Goal: Information Seeking & Learning: Check status

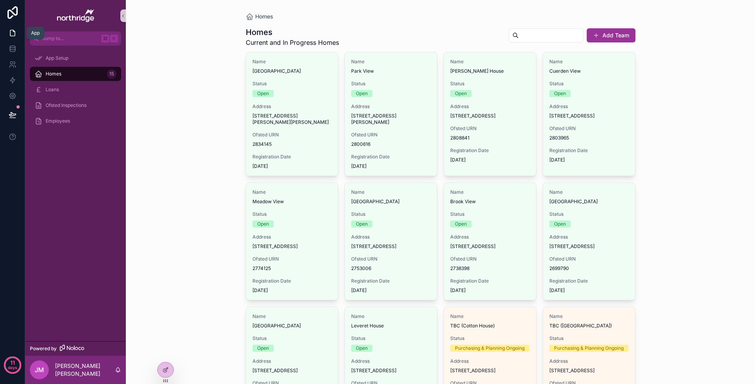
click at [17, 35] on link at bounding box center [12, 33] width 25 height 16
click at [12, 48] on icon at bounding box center [12, 47] width 5 height 2
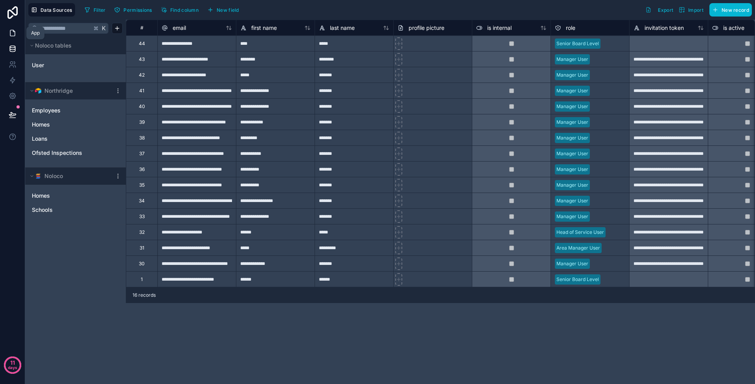
click at [13, 35] on icon at bounding box center [13, 33] width 8 height 8
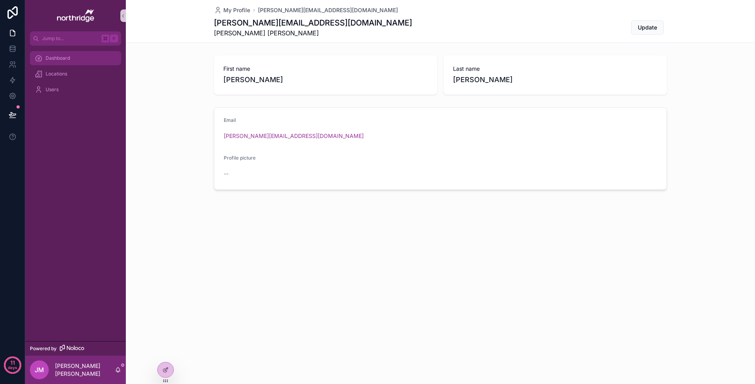
click at [100, 55] on div "Dashboard" at bounding box center [76, 58] width 82 height 13
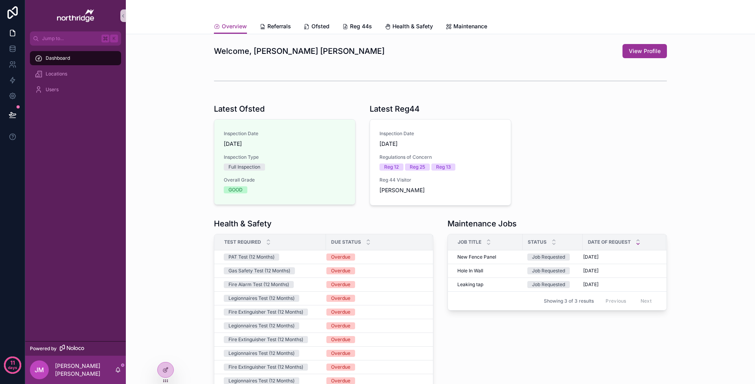
click at [175, 321] on div "Health & Safety Test Required Due Status PAT Test (12 Months) Overdue Gas Safet…" at bounding box center [440, 312] width 617 height 195
click at [182, 297] on div "Health & Safety Test Required Due Status PAT Test (12 Months) Overdue Gas Safet…" at bounding box center [440, 312] width 617 height 195
click at [278, 28] on span "Referrals" at bounding box center [279, 26] width 24 height 8
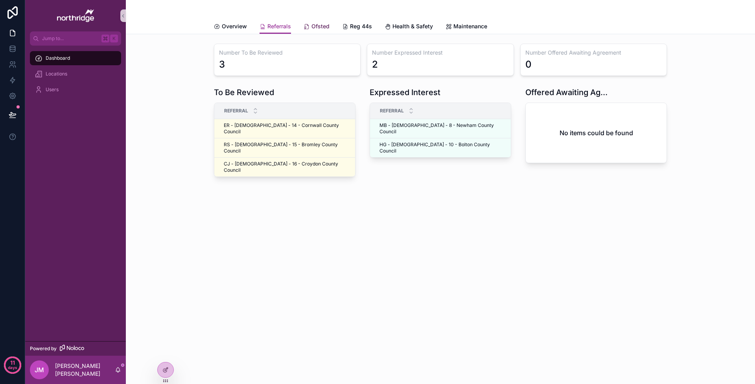
click at [317, 28] on span "Ofsted" at bounding box center [320, 26] width 18 height 8
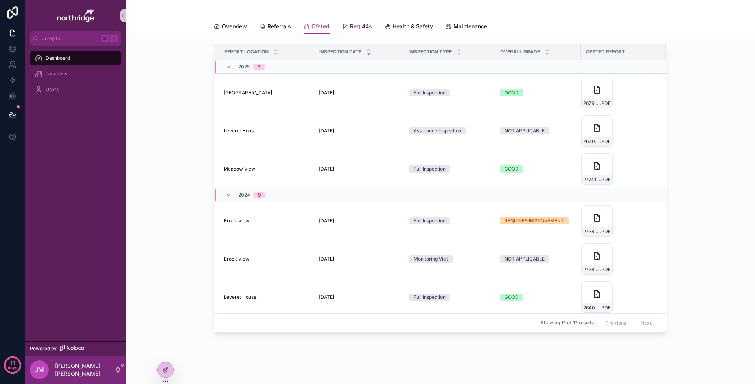
click at [355, 26] on span "Reg 44s" at bounding box center [361, 26] width 22 height 8
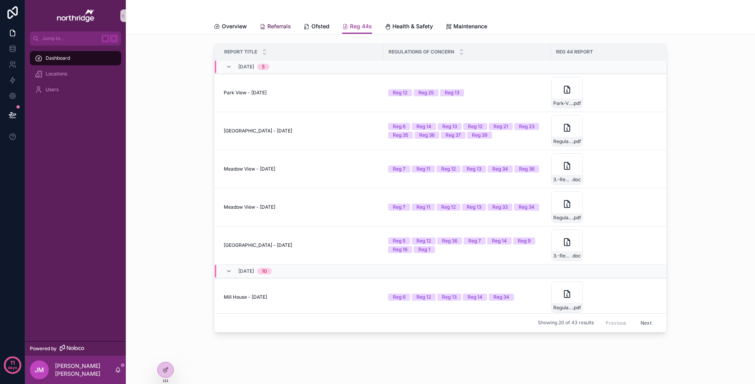
click at [286, 28] on span "Referrals" at bounding box center [279, 26] width 24 height 8
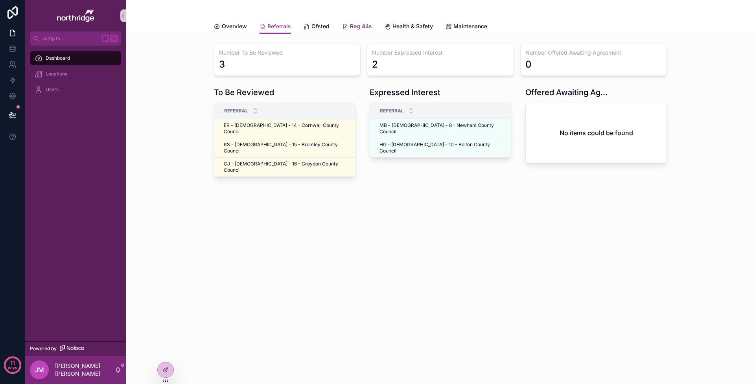
click at [354, 29] on span "Reg 44s" at bounding box center [361, 26] width 22 height 8
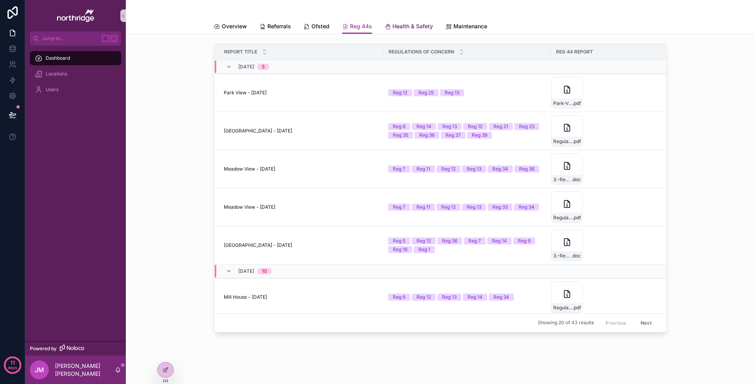
click at [400, 25] on span "Health & Safety" at bounding box center [412, 26] width 41 height 8
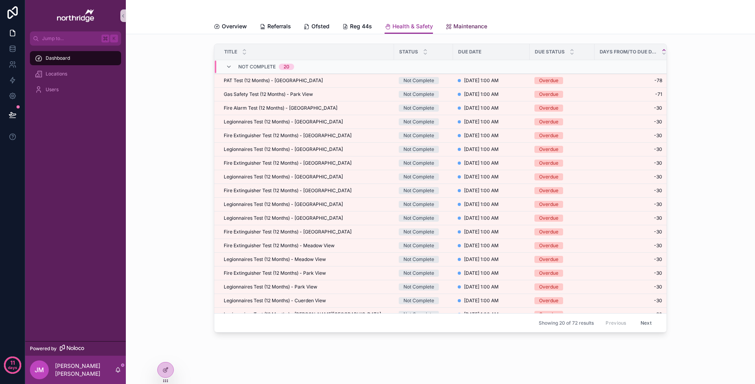
click at [455, 27] on span "Maintenance" at bounding box center [470, 26] width 34 height 8
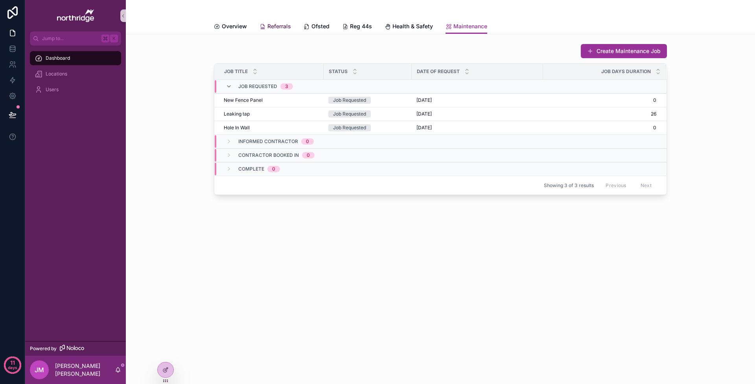
click at [281, 27] on span "Referrals" at bounding box center [279, 26] width 24 height 8
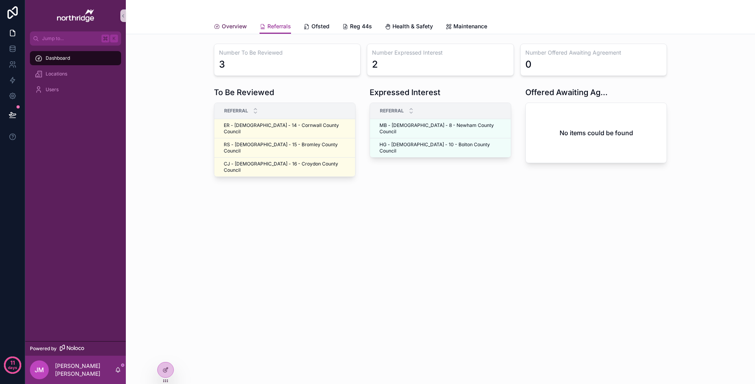
click at [233, 28] on span "Overview" at bounding box center [234, 26] width 25 height 8
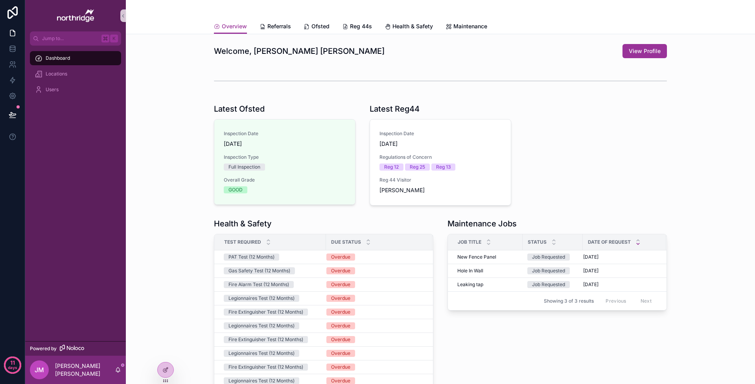
click at [184, 197] on div "Latest Ofsted Inspection Date 2/6/2025 Inspection Type Full Inspection Overall …" at bounding box center [440, 154] width 617 height 109
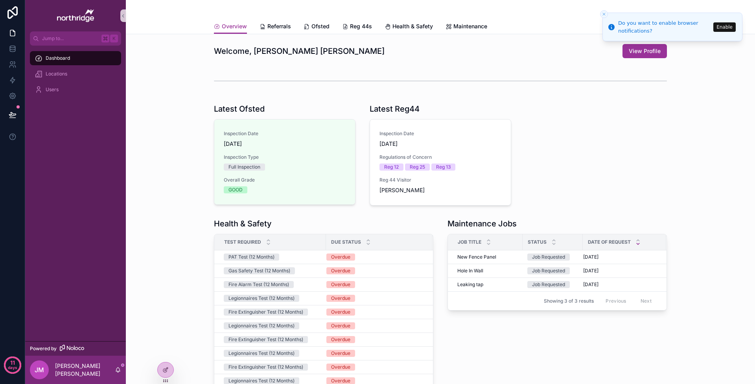
click at [173, 327] on div "Health & Safety Test Required Due Status PAT Test (12 Months) Overdue Gas Safet…" at bounding box center [440, 312] width 617 height 195
click at [718, 30] on button "Enable" at bounding box center [724, 26] width 22 height 9
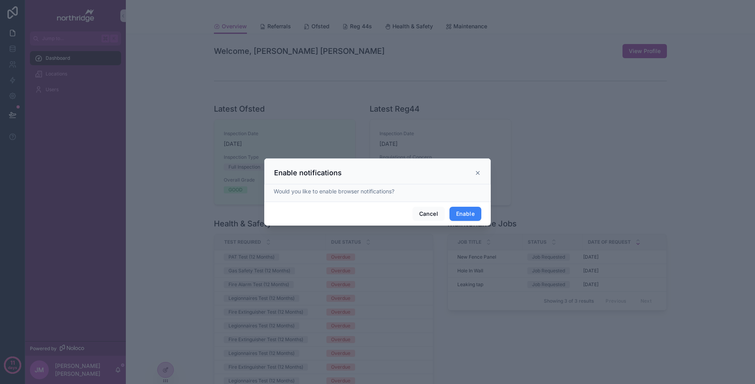
click at [474, 216] on button "Enable" at bounding box center [466, 214] width 32 height 14
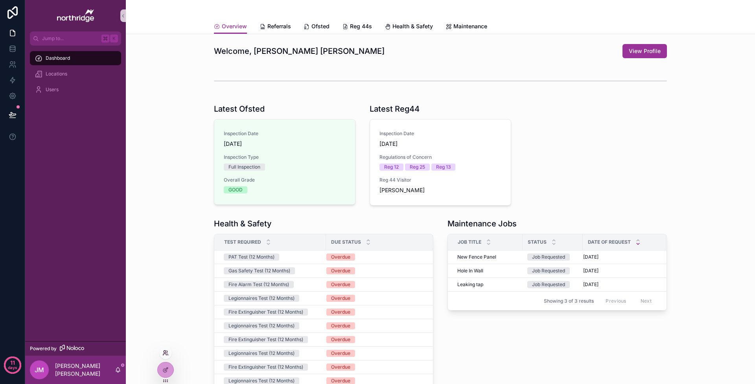
click at [166, 351] on icon at bounding box center [165, 353] width 6 height 6
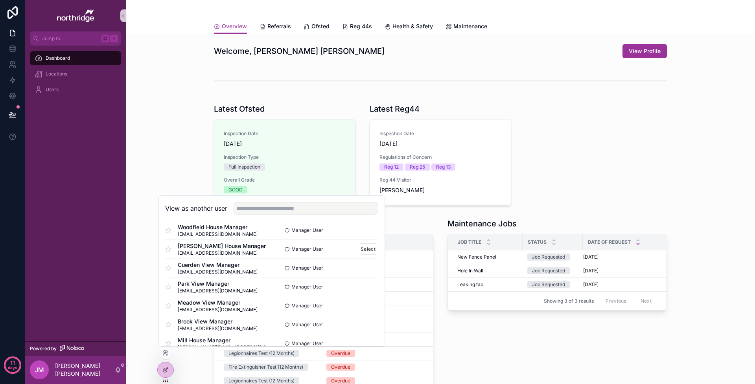
scroll to position [67, 0]
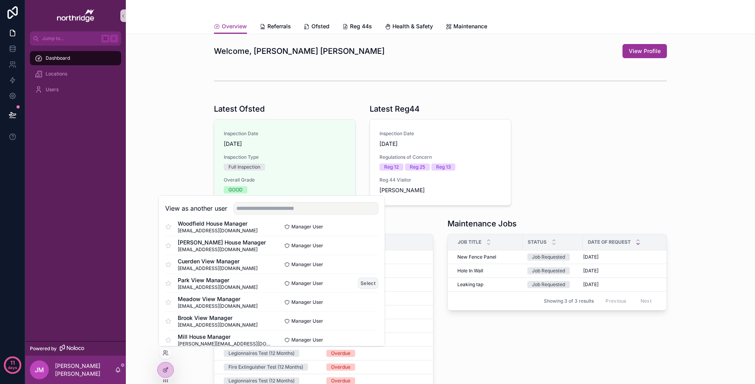
click at [369, 284] on button "Select" at bounding box center [368, 283] width 20 height 11
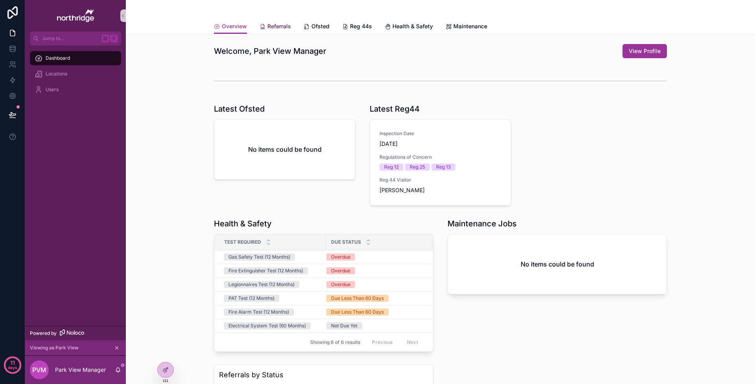
click at [271, 23] on span "Referrals" at bounding box center [279, 26] width 24 height 8
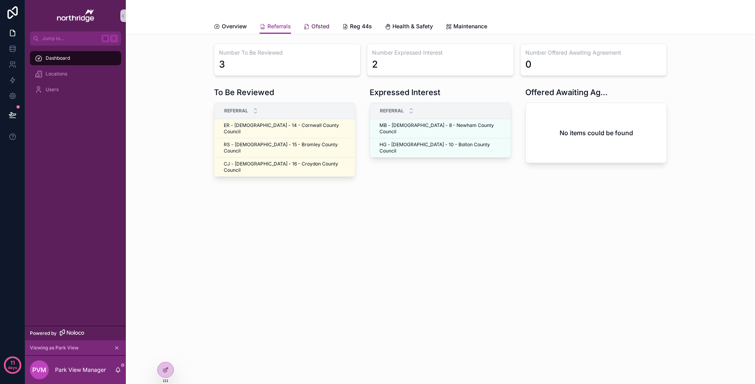
click at [306, 26] on icon "scrollable content" at bounding box center [307, 27] width 6 height 6
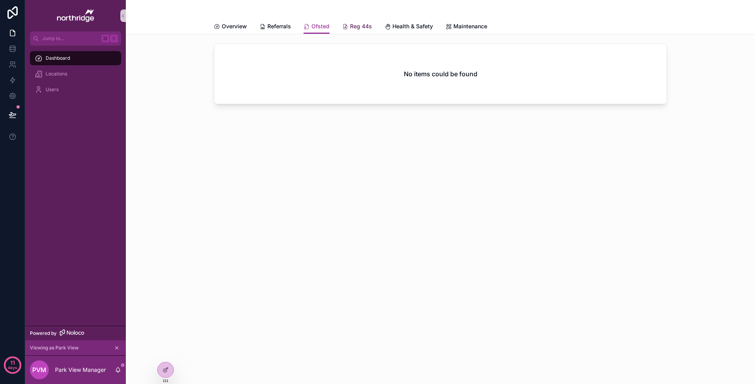
click at [354, 24] on span "Reg 44s" at bounding box center [361, 26] width 22 height 8
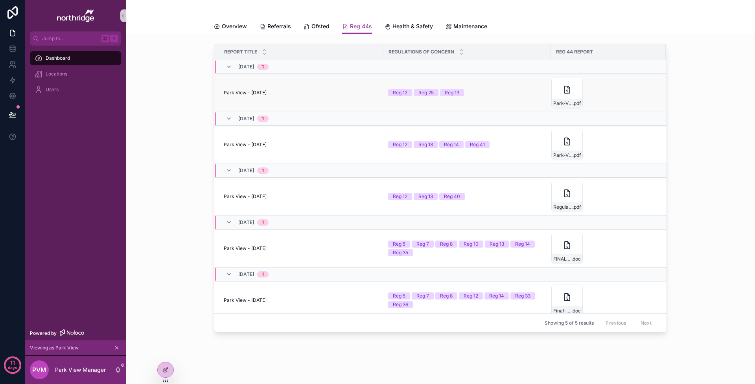
click at [311, 94] on div "Park View - 26 Aug, 2025 Park View - 26 Aug, 2025" at bounding box center [301, 93] width 155 height 6
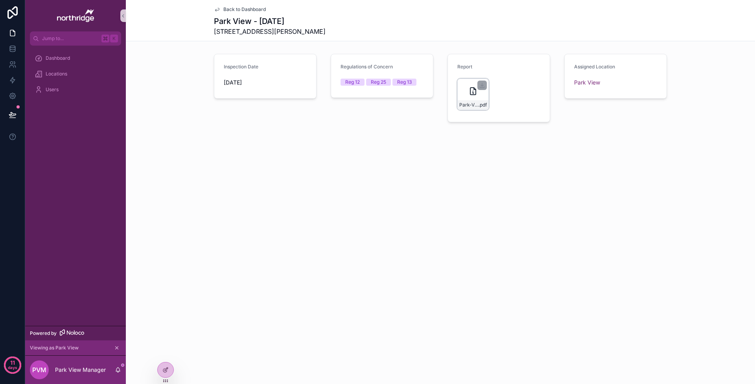
click at [481, 91] on div "Park-View---URN-2800616---August-2025-Regulation-44-Visit .pdf" at bounding box center [472, 94] width 31 height 31
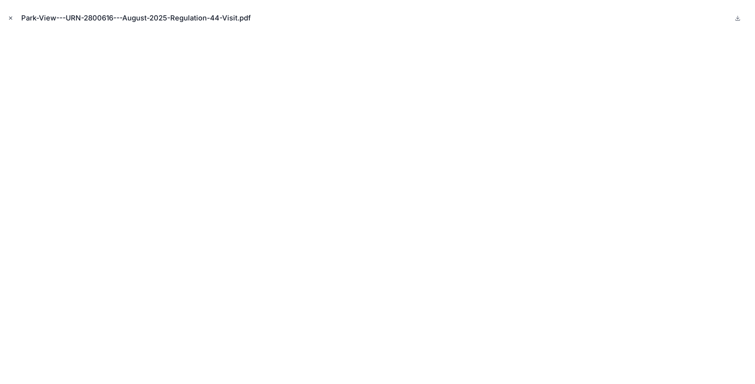
click at [13, 18] on icon "Close modal" at bounding box center [11, 18] width 6 height 6
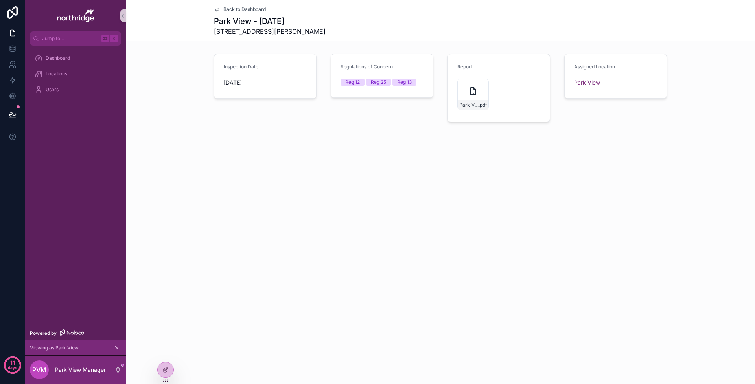
click at [224, 10] on span "Back to Dashboard" at bounding box center [244, 9] width 42 height 6
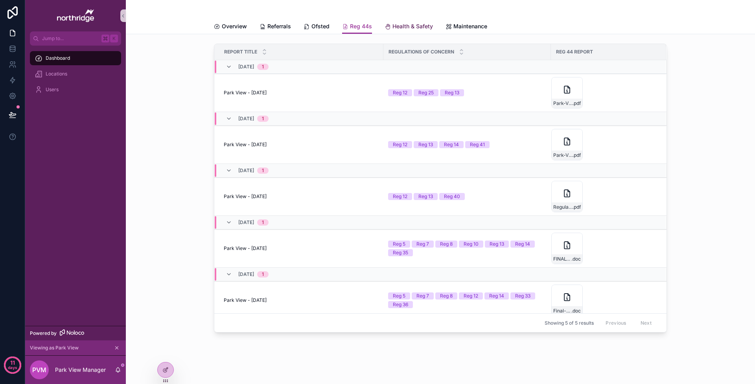
click at [390, 29] on icon "scrollable content" at bounding box center [388, 27] width 6 height 6
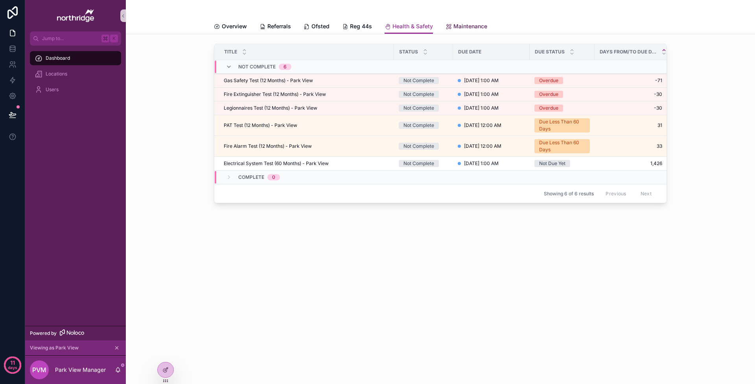
click at [471, 26] on span "Maintenance" at bounding box center [470, 26] width 34 height 8
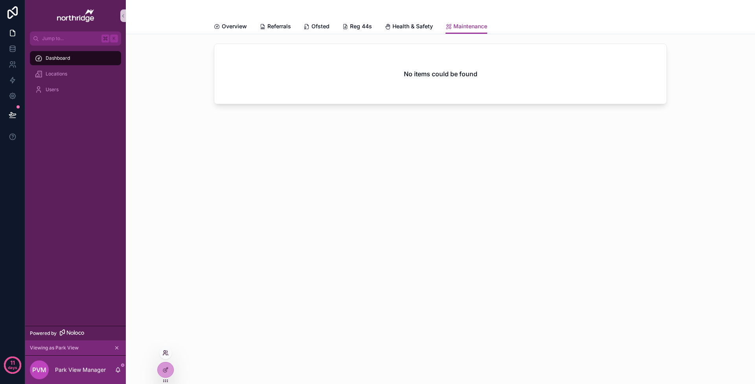
click at [168, 355] on icon at bounding box center [165, 353] width 6 height 6
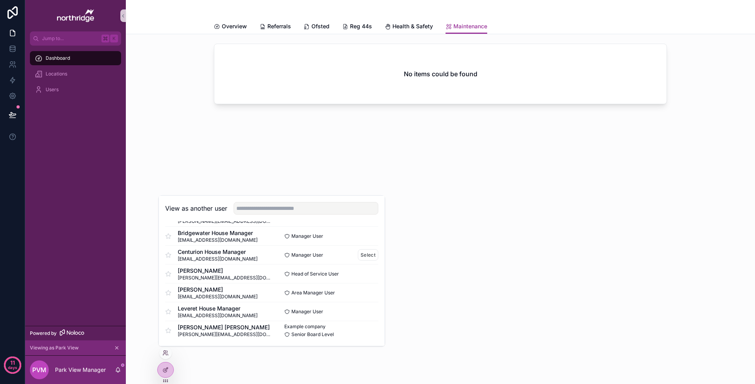
scroll to position [171, 0]
click at [366, 311] on button "Select" at bounding box center [368, 311] width 20 height 11
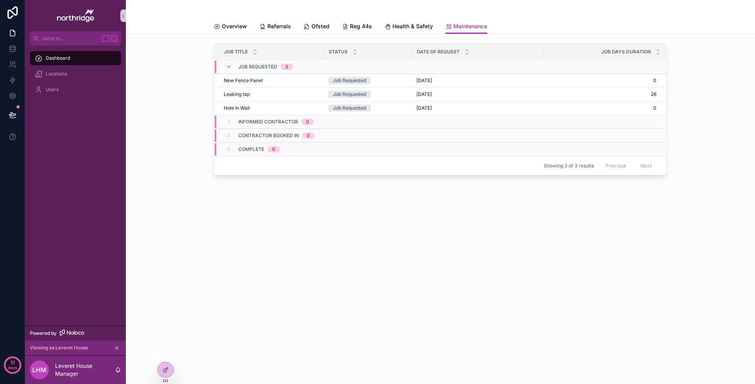
click at [243, 123] on span "Informed Contractor" at bounding box center [268, 122] width 60 height 6
click at [243, 123] on div "Contractor Booked In 0" at bounding box center [276, 129] width 76 height 13
click at [246, 117] on span "Informed Contractor" at bounding box center [268, 119] width 60 height 6
click at [245, 134] on span "Contractor Booked In" at bounding box center [268, 132] width 61 height 6
click at [403, 27] on span "Health & Safety" at bounding box center [412, 26] width 41 height 8
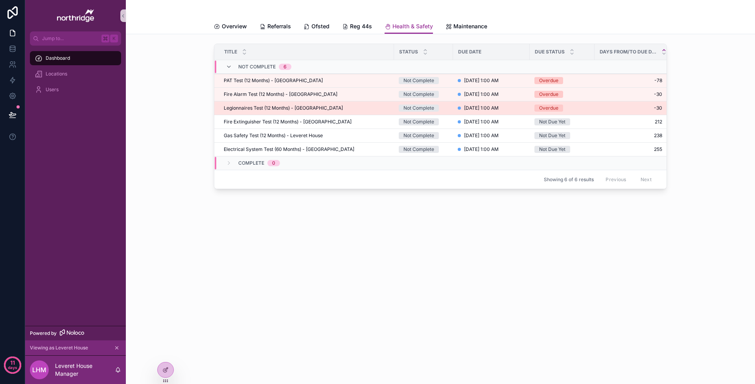
click at [349, 109] on div "Legionnaires Test (12 Months) - Leveret House Legionnaires Test (12 Months) - L…" at bounding box center [307, 108] width 166 height 6
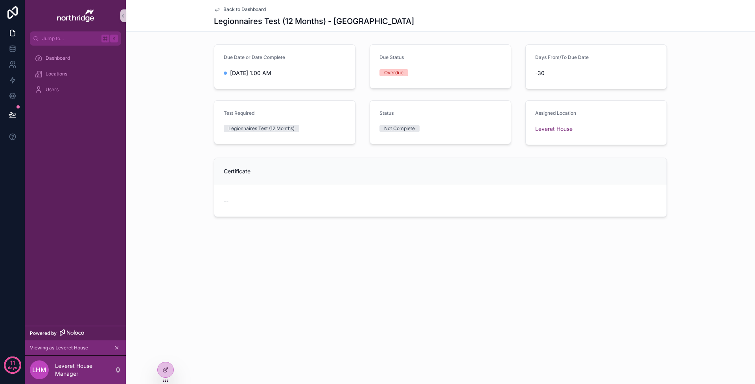
click at [249, 9] on span "Back to Dashboard" at bounding box center [244, 9] width 42 height 6
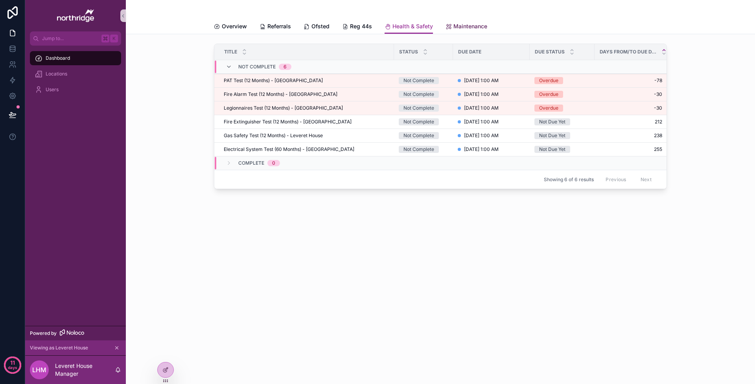
click at [473, 28] on span "Maintenance" at bounding box center [470, 26] width 34 height 8
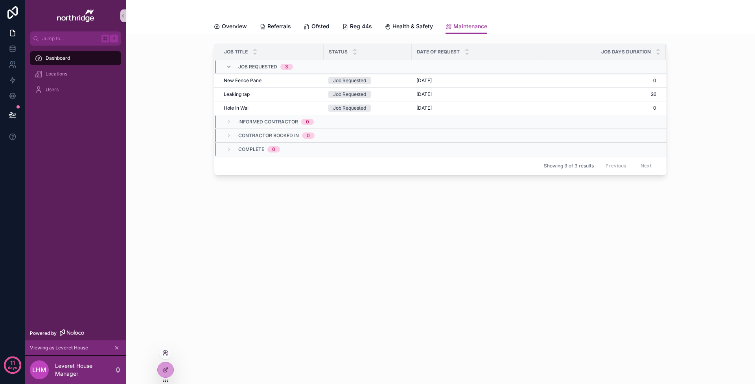
click at [168, 352] on icon at bounding box center [165, 353] width 6 height 6
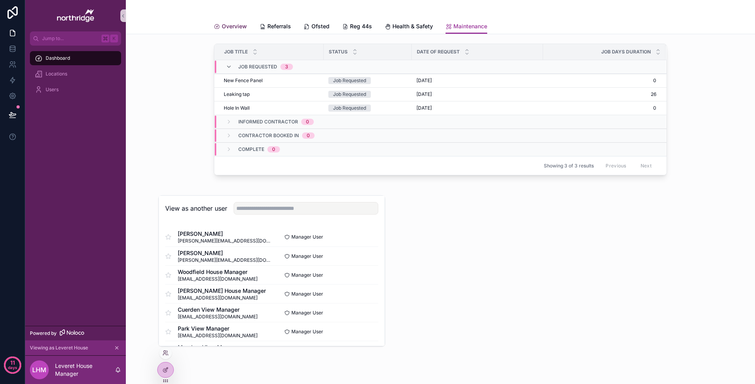
click at [221, 25] on div "Overview" at bounding box center [230, 26] width 33 height 8
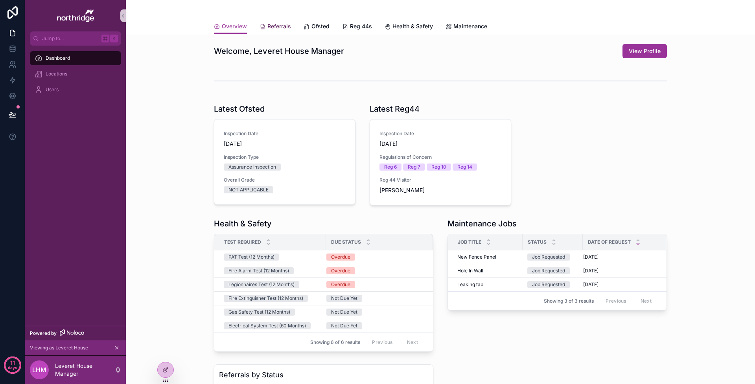
click at [284, 28] on span "Referrals" at bounding box center [279, 26] width 24 height 8
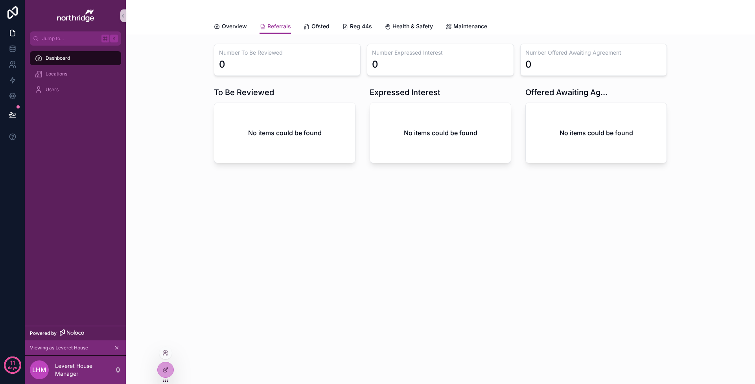
click at [167, 356] on div at bounding box center [165, 353] width 13 height 13
click at [167, 354] on icon at bounding box center [165, 353] width 6 height 6
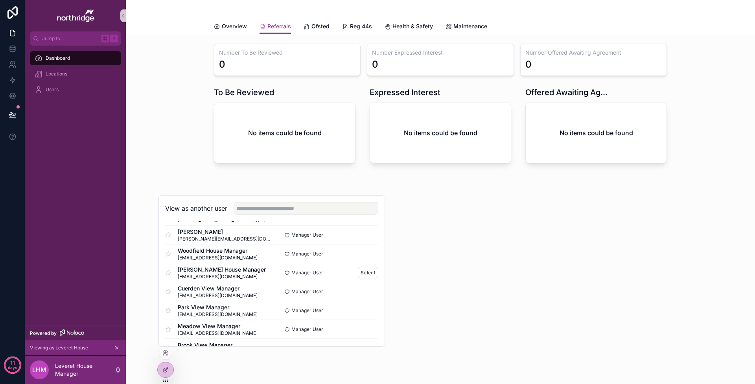
scroll to position [27, 0]
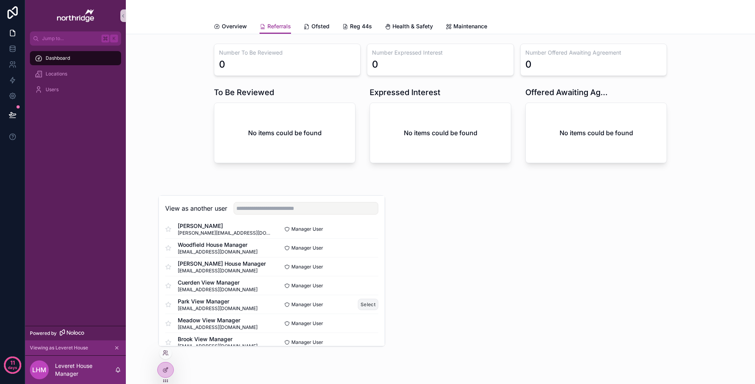
click at [368, 307] on button "Select" at bounding box center [368, 304] width 20 height 11
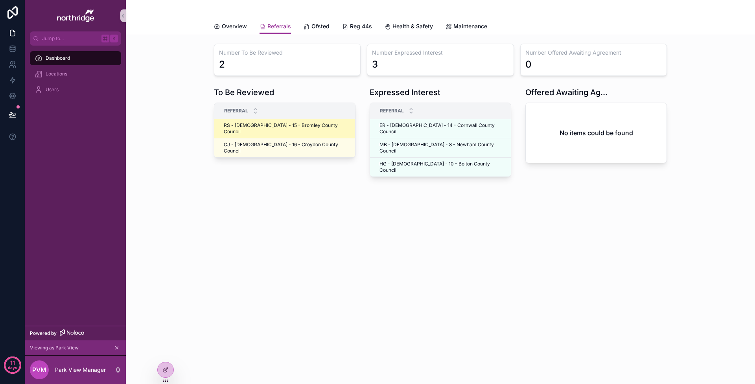
click at [284, 129] on td "RS - [DEMOGRAPHIC_DATA] - 15 - Bromley County Council RS - [DEMOGRAPHIC_DATA] -…" at bounding box center [287, 128] width 147 height 19
click at [248, 127] on span "RS - [DEMOGRAPHIC_DATA] - 15 - Bromley County Council" at bounding box center [288, 128] width 128 height 13
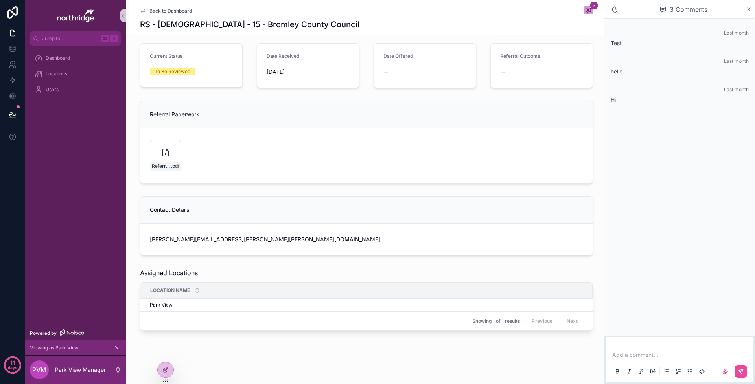
scroll to position [166, 0]
click at [104, 61] on div "Dashboard" at bounding box center [76, 58] width 82 height 13
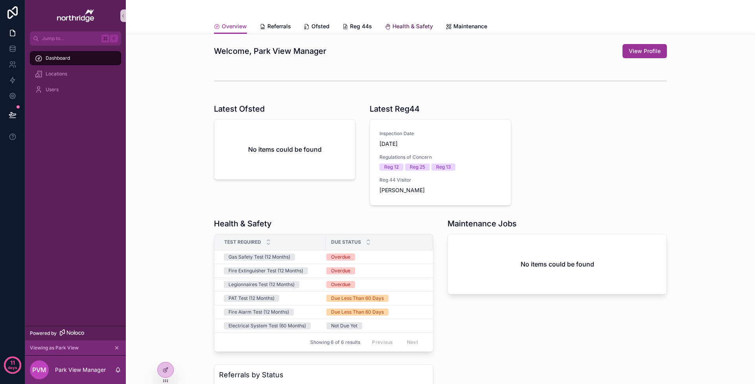
click at [415, 26] on span "Health & Safety" at bounding box center [412, 26] width 41 height 8
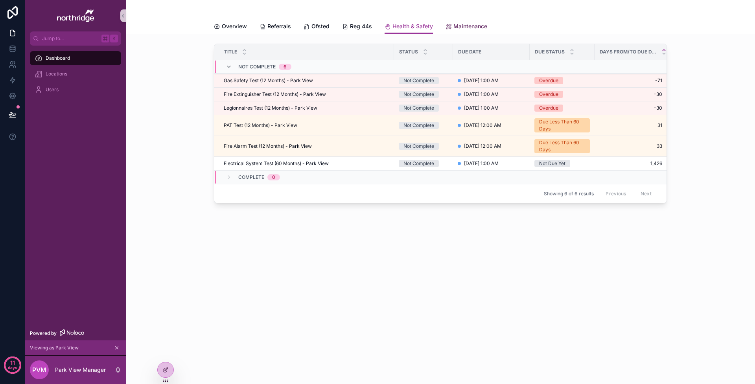
click at [458, 25] on span "Maintenance" at bounding box center [470, 26] width 34 height 8
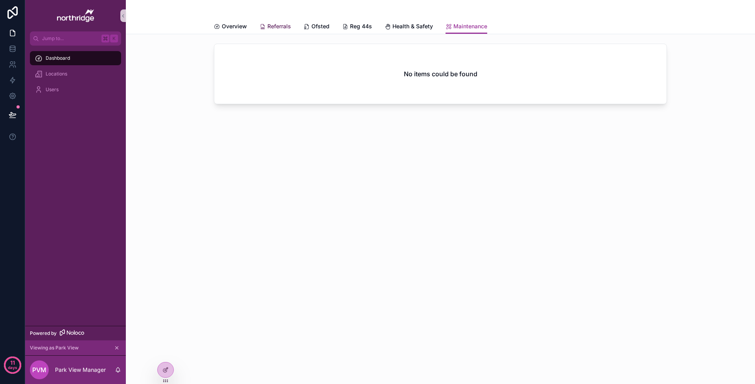
click at [272, 27] on span "Referrals" at bounding box center [279, 26] width 24 height 8
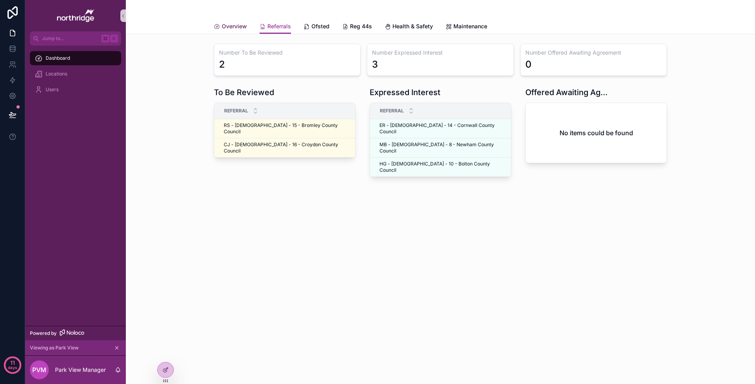
click at [235, 27] on span "Overview" at bounding box center [234, 26] width 25 height 8
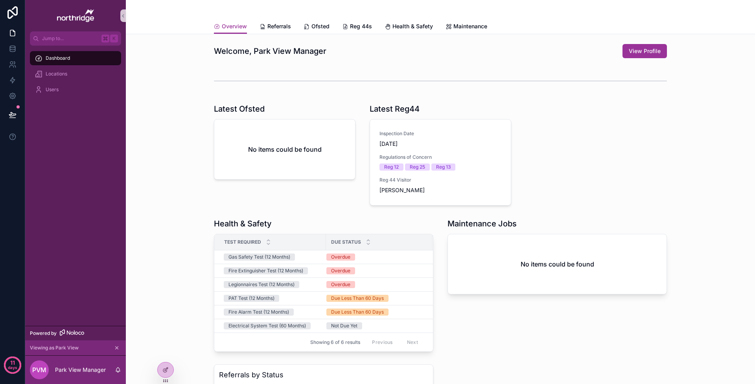
click at [119, 349] on icon "scrollable content" at bounding box center [117, 348] width 6 height 6
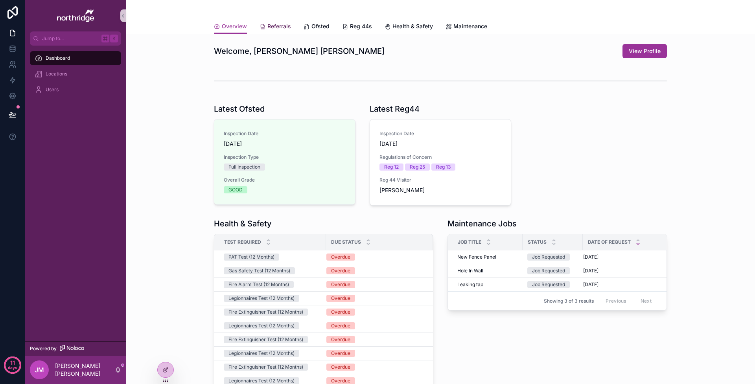
click at [282, 29] on span "Referrals" at bounding box center [279, 26] width 24 height 8
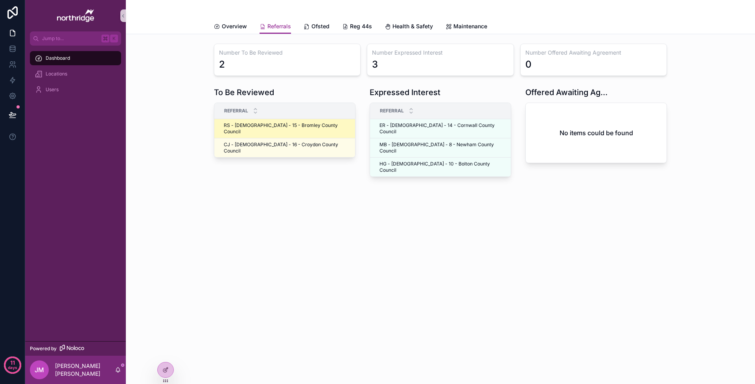
click at [312, 129] on td "RS - [DEMOGRAPHIC_DATA] - 15 - Bromley County Council RS - [DEMOGRAPHIC_DATA] -…" at bounding box center [287, 128] width 147 height 19
click at [303, 126] on span "RS - [DEMOGRAPHIC_DATA] - 15 - Bromley County Council" at bounding box center [288, 128] width 128 height 13
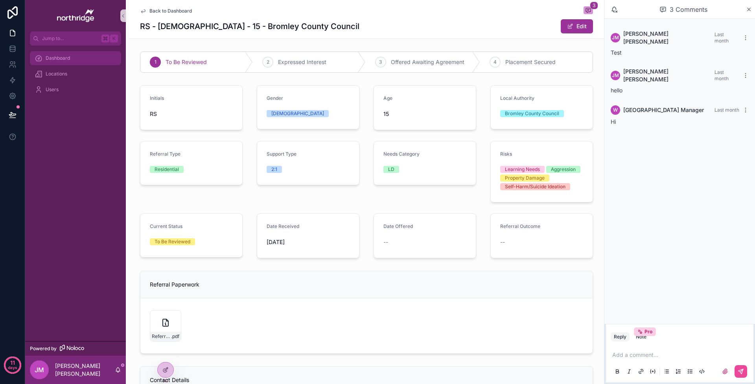
click at [74, 59] on div "Dashboard" at bounding box center [76, 58] width 82 height 13
